Goal: Transaction & Acquisition: Purchase product/service

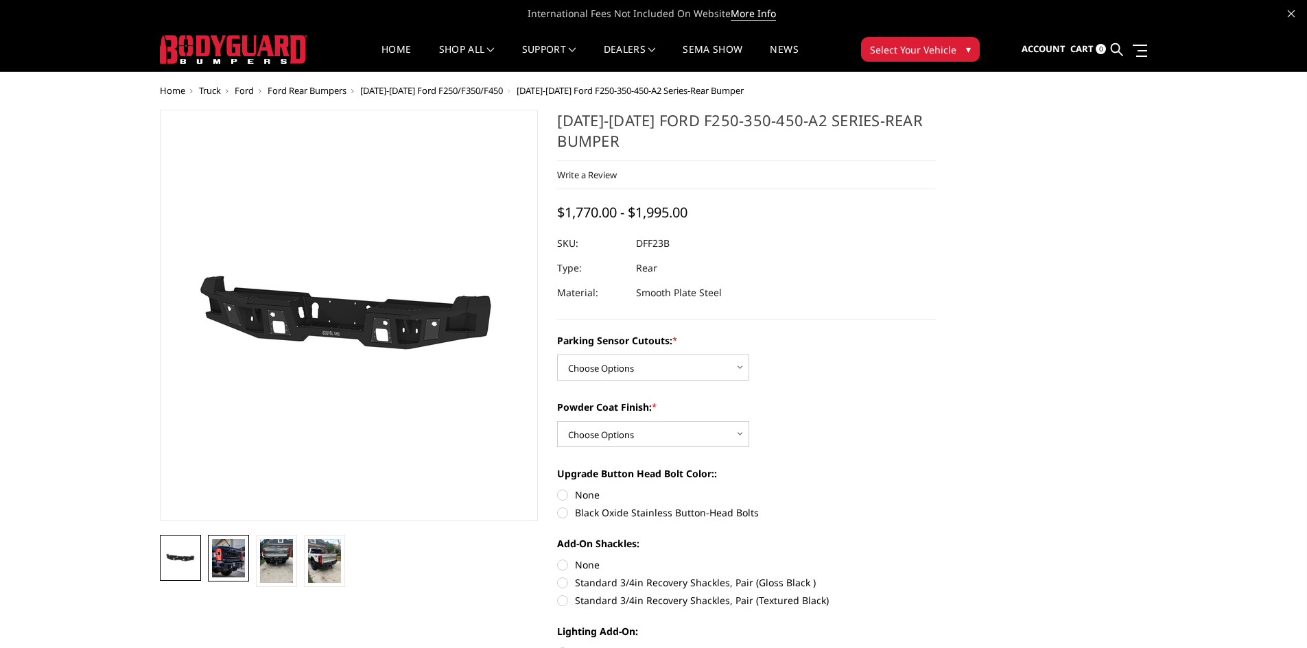
click at [230, 562] on img at bounding box center [228, 558] width 33 height 38
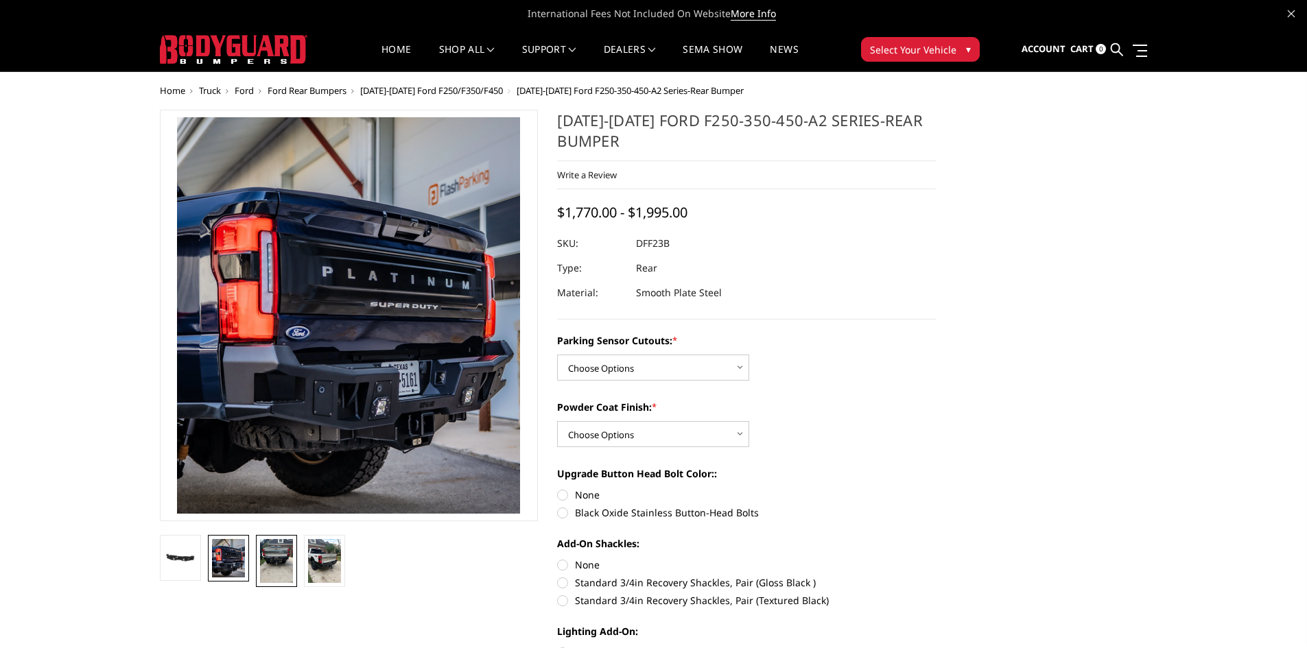
drag, startPoint x: 259, startPoint y: 562, endPoint x: 268, endPoint y: 559, distance: 9.3
click at [260, 562] on img at bounding box center [276, 561] width 33 height 44
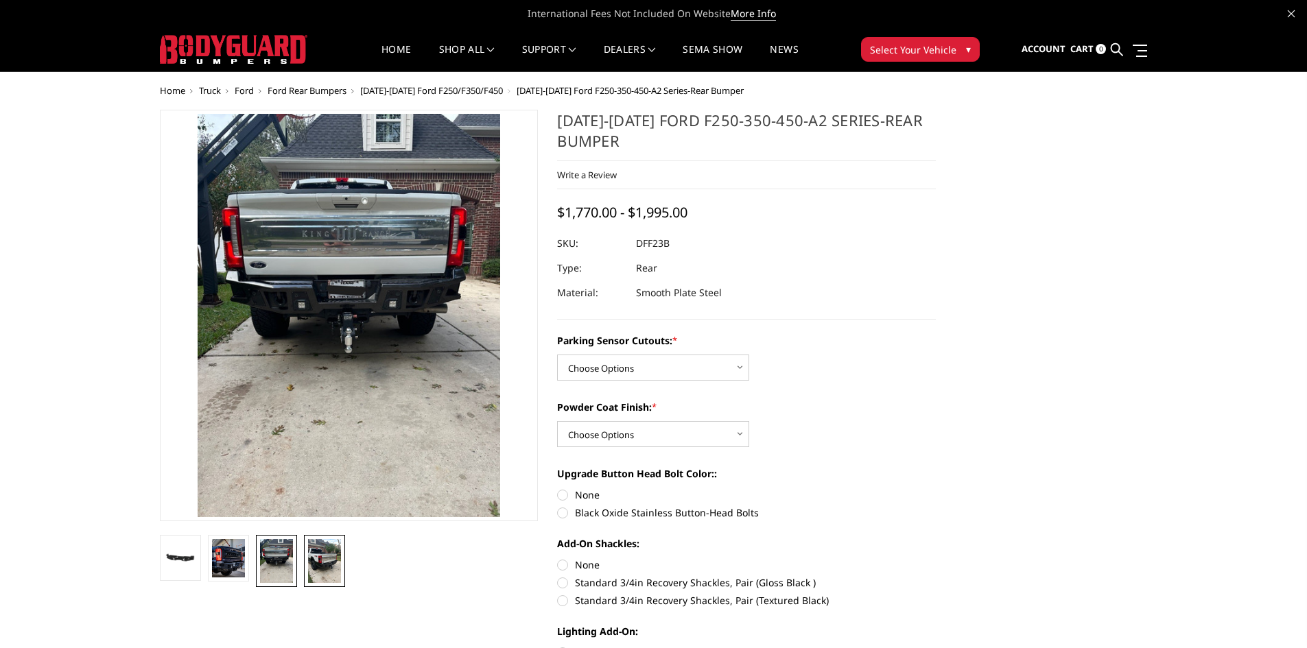
click at [328, 561] on img at bounding box center [324, 561] width 33 height 44
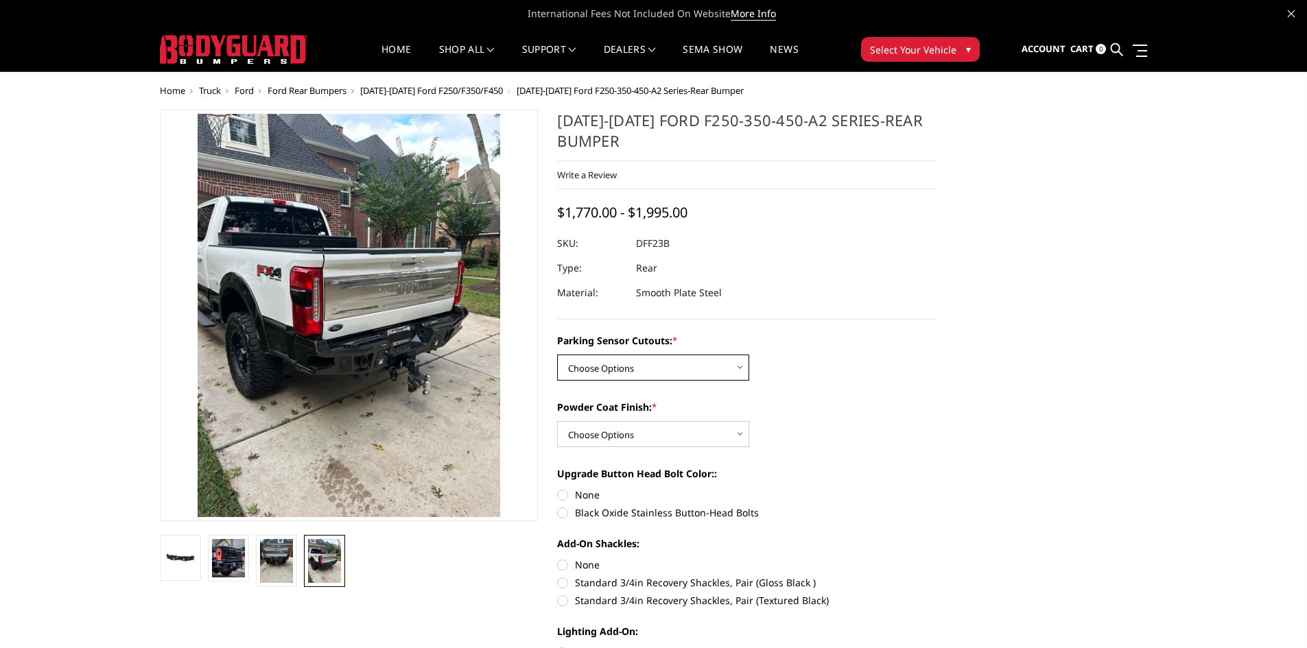
click at [740, 370] on select "Choose Options Yes-With Parking Sensor Cutouts No-Without Parking Sensor Cutouts" at bounding box center [653, 368] width 192 height 26
select select "2436"
click at [557, 355] on select "Choose Options Yes-With Parking Sensor Cutouts No-Without Parking Sensor Cutouts" at bounding box center [653, 368] width 192 height 26
click at [734, 432] on select "Choose Options Bare Metal Textured Black Powder Coat" at bounding box center [653, 434] width 192 height 26
select select "2439"
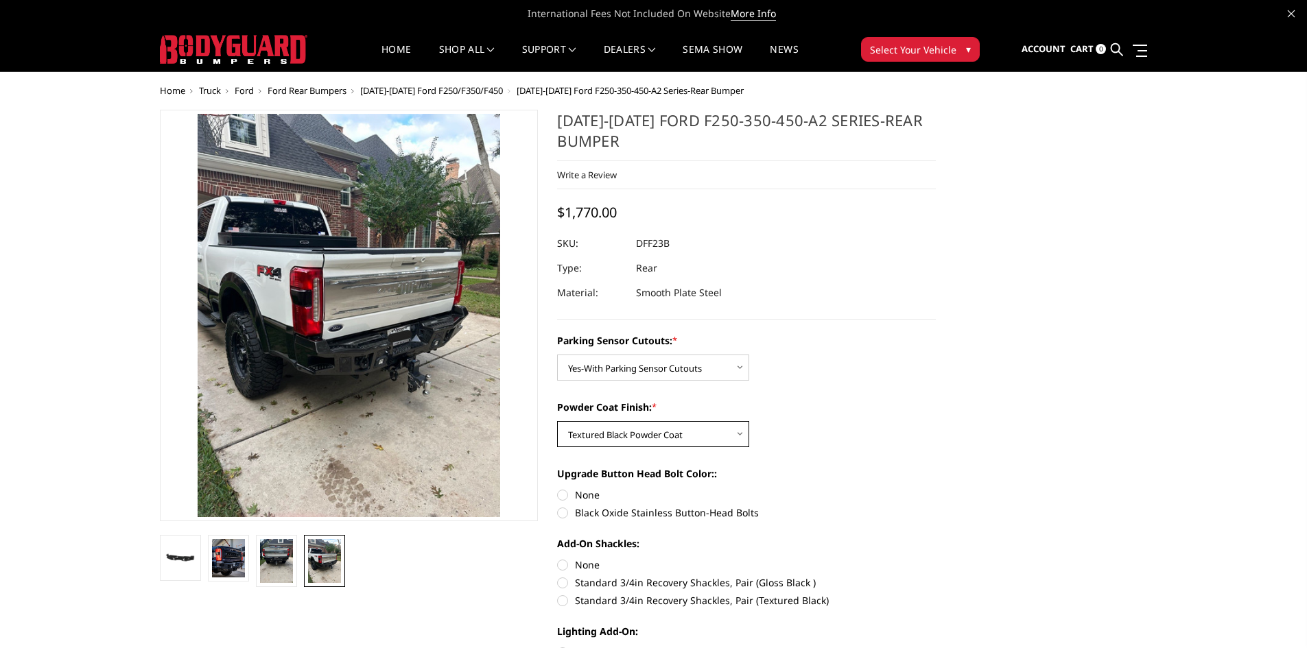
click at [557, 421] on select "Choose Options Bare Metal Textured Black Powder Coat" at bounding box center [653, 434] width 192 height 26
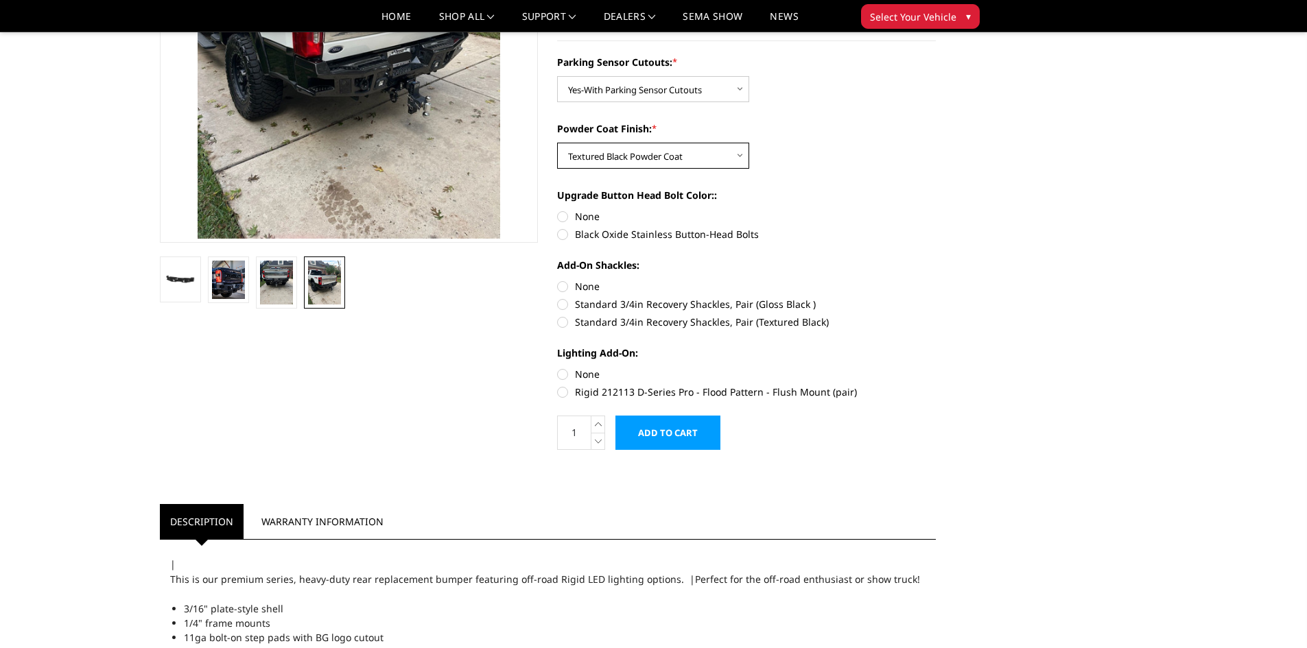
scroll to position [206, 0]
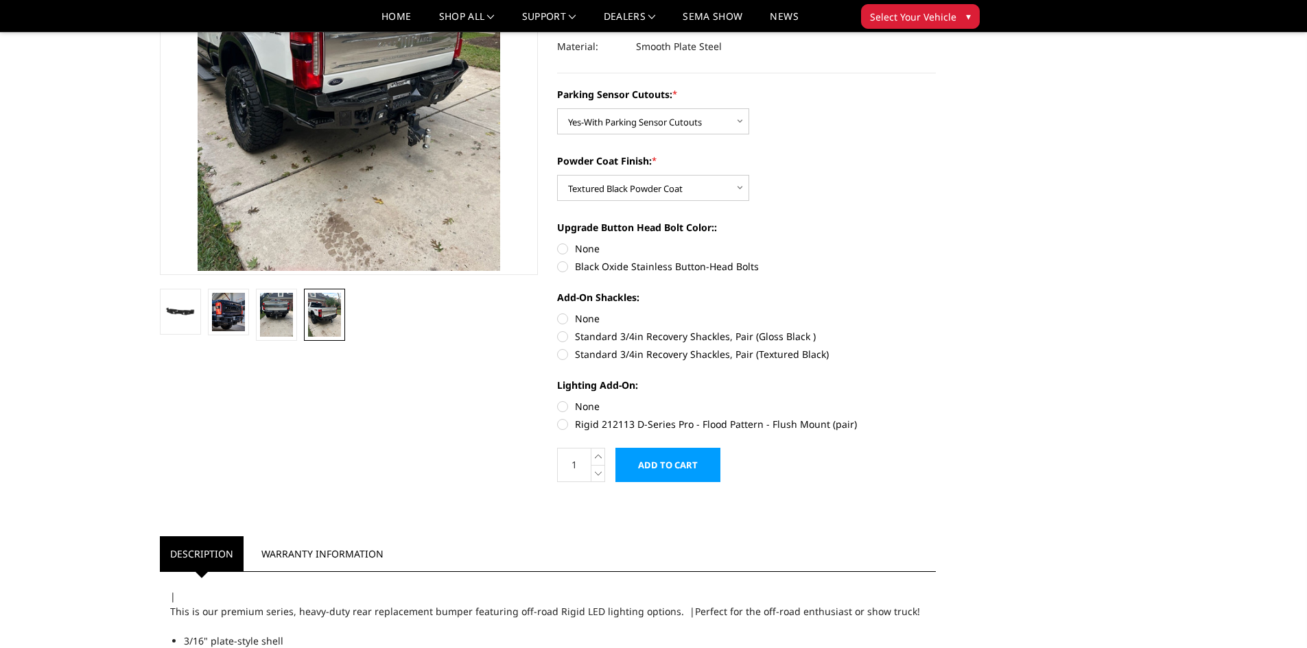
click at [564, 319] on label "None" at bounding box center [746, 318] width 379 height 14
click at [558, 312] on input "None" at bounding box center [557, 311] width 1 height 1
radio input "true"
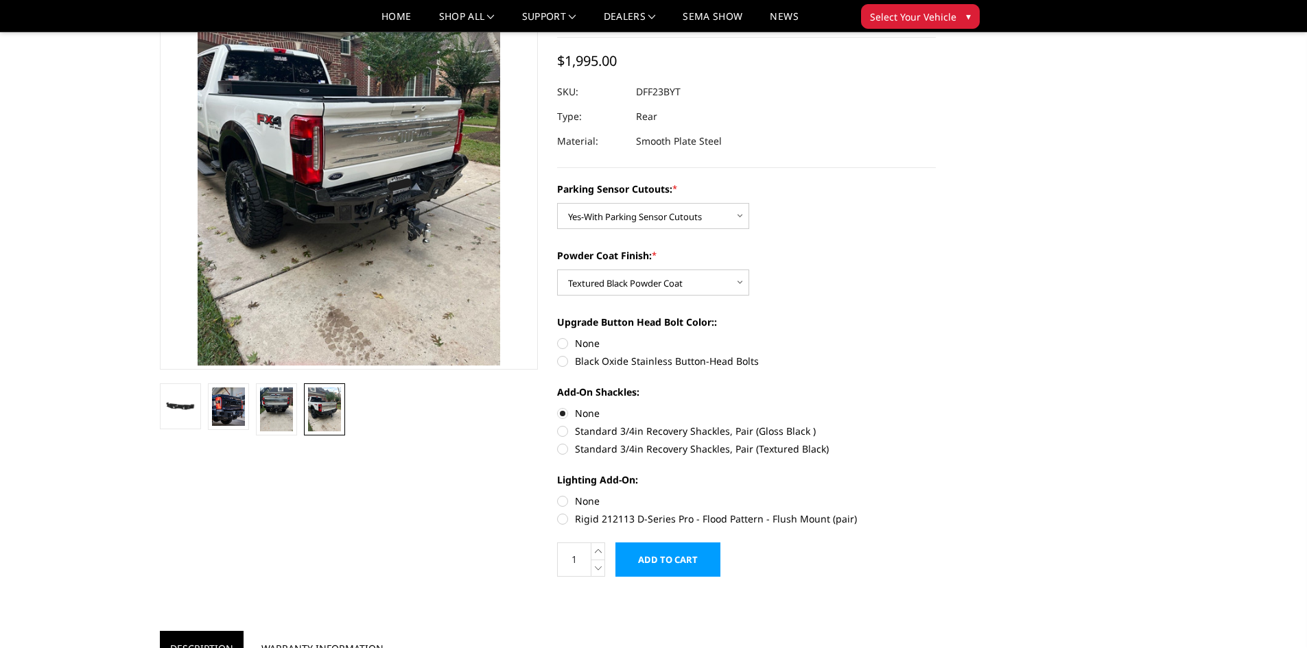
scroll to position [0, 0]
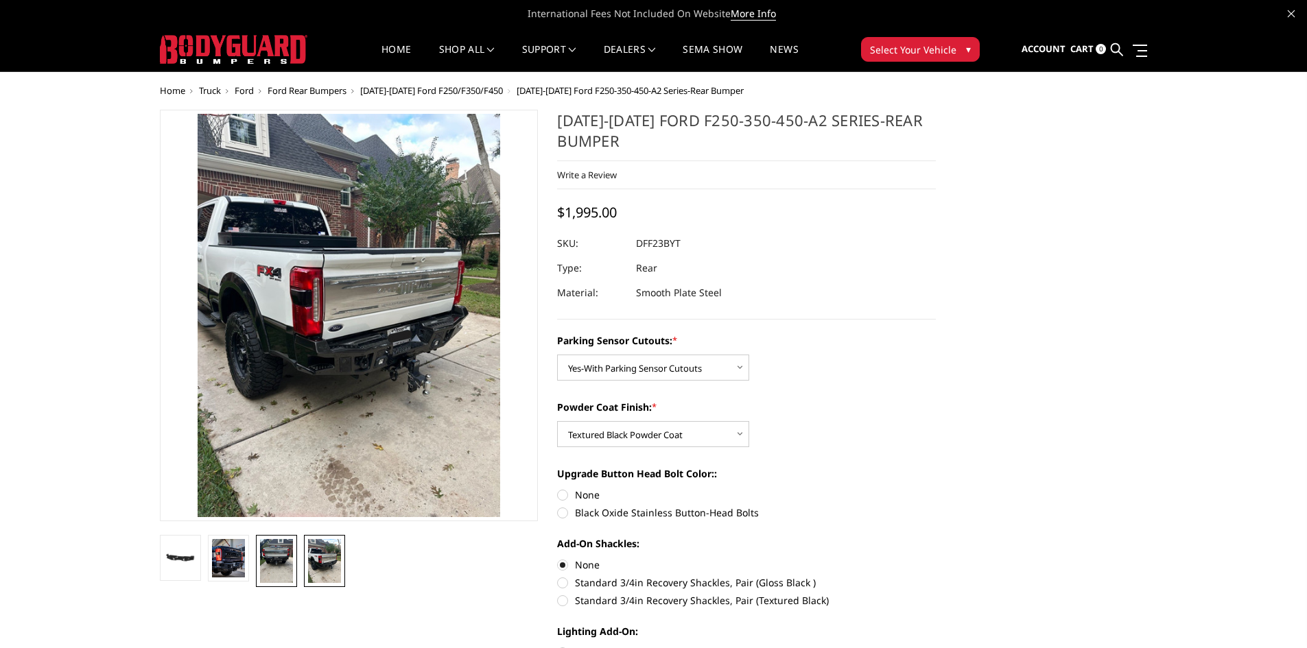
click at [278, 572] on img at bounding box center [276, 561] width 33 height 44
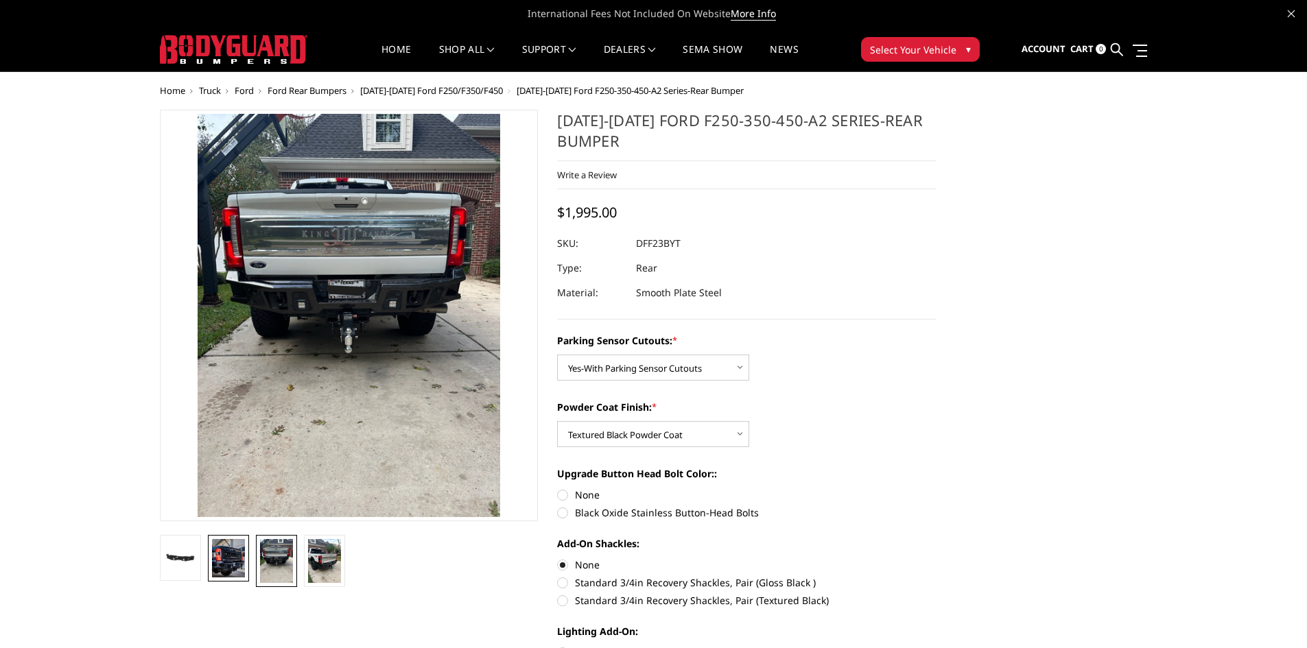
click at [236, 571] on img at bounding box center [228, 558] width 33 height 38
